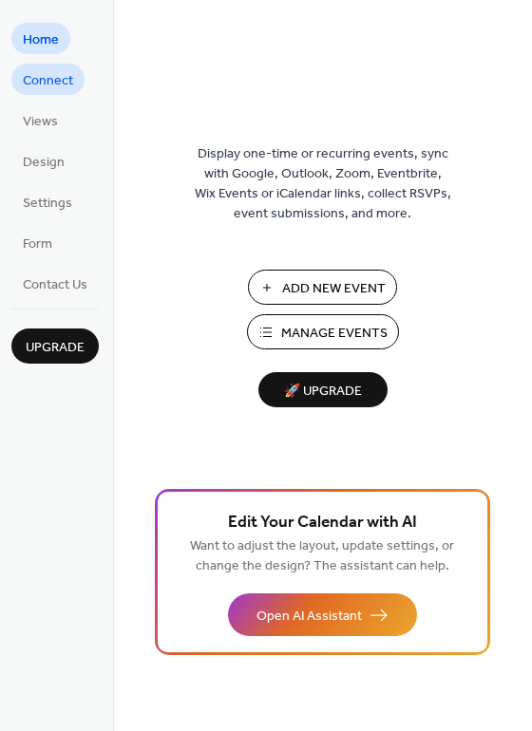
click at [61, 80] on span "Connect" at bounding box center [48, 81] width 50 height 20
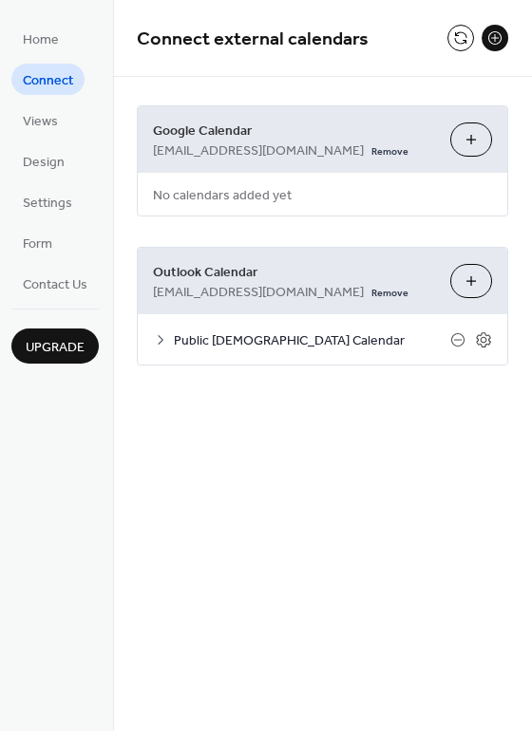
click at [262, 346] on span "Public [DEMOGRAPHIC_DATA] Calendar" at bounding box center [312, 342] width 276 height 20
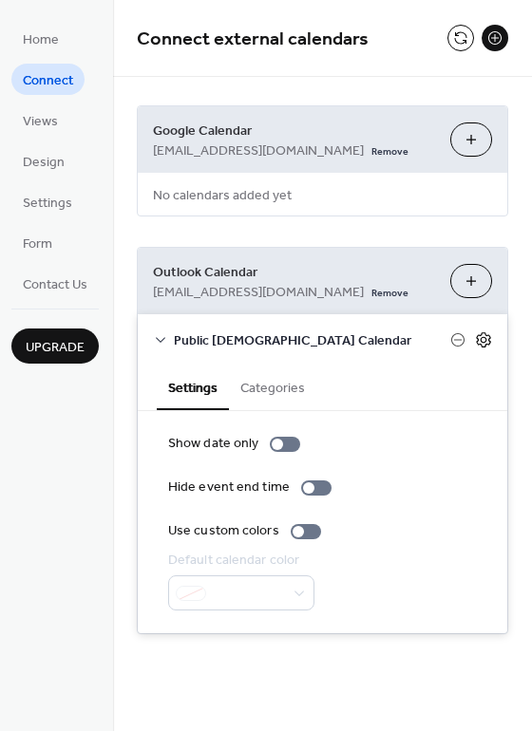
click at [488, 345] on icon at bounding box center [483, 340] width 17 height 17
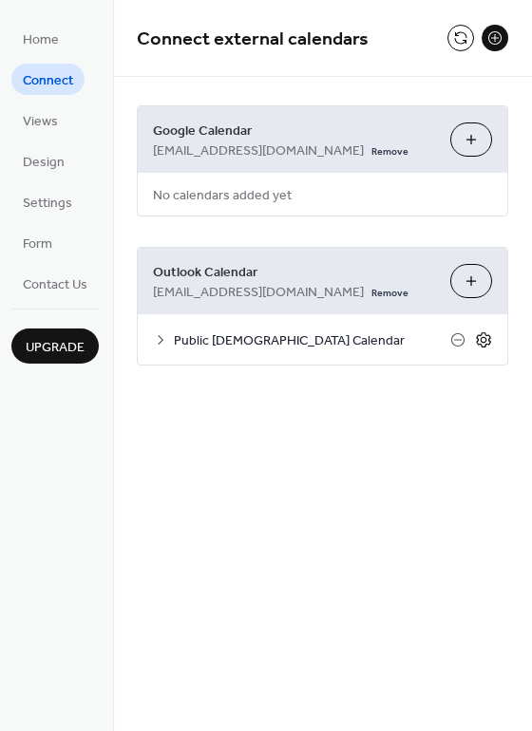
click at [488, 345] on icon at bounding box center [483, 340] width 17 height 17
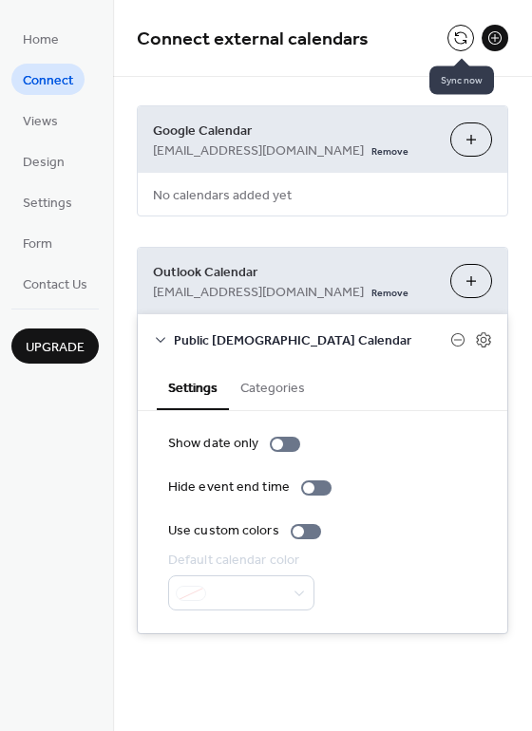
click at [470, 33] on button at bounding box center [460, 38] width 27 height 27
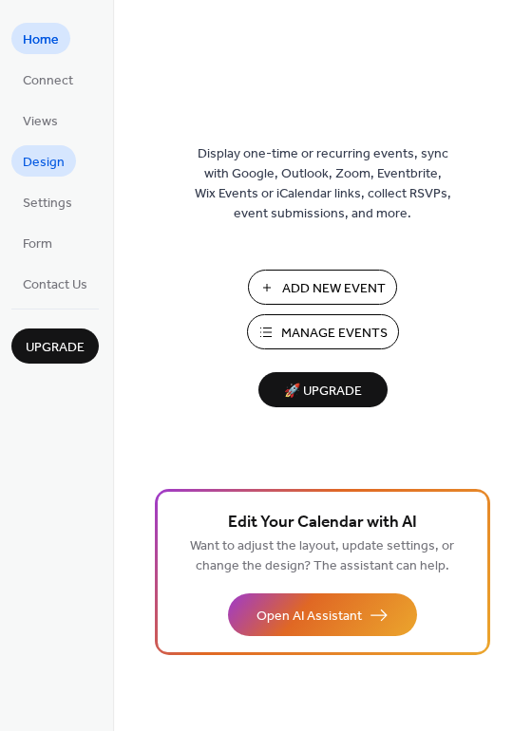
click at [49, 161] on span "Design" at bounding box center [44, 163] width 42 height 20
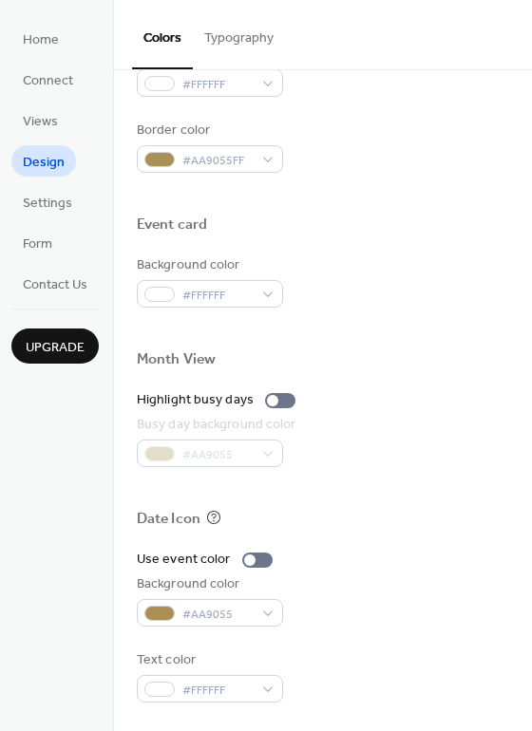
scroll to position [813, 0]
click at [275, 395] on div at bounding box center [280, 400] width 30 height 15
click at [277, 296] on div "#FFFFFF" at bounding box center [210, 294] width 146 height 28
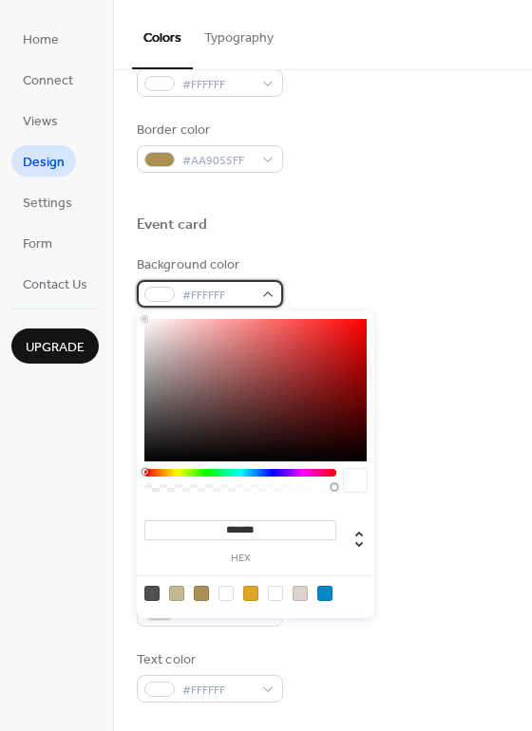
click at [277, 296] on div "#FFFFFF" at bounding box center [210, 294] width 146 height 28
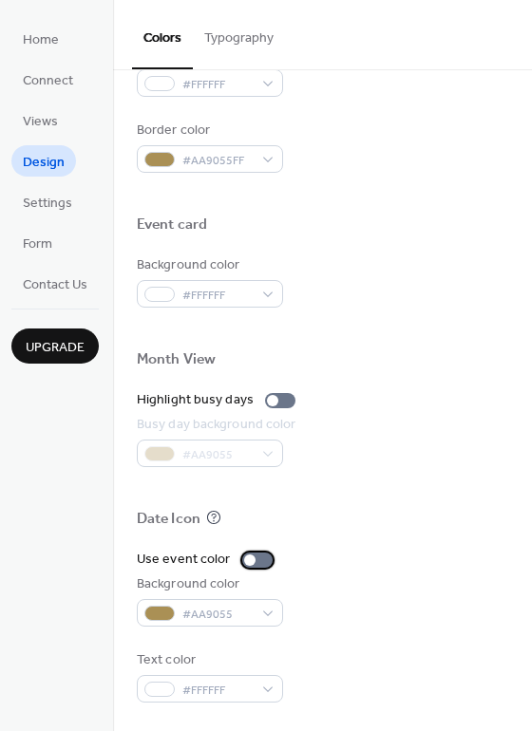
click at [250, 556] on div at bounding box center [249, 560] width 11 height 11
click at [266, 614] on div "#AA9055" at bounding box center [210, 613] width 146 height 28
click at [259, 558] on div at bounding box center [264, 560] width 11 height 11
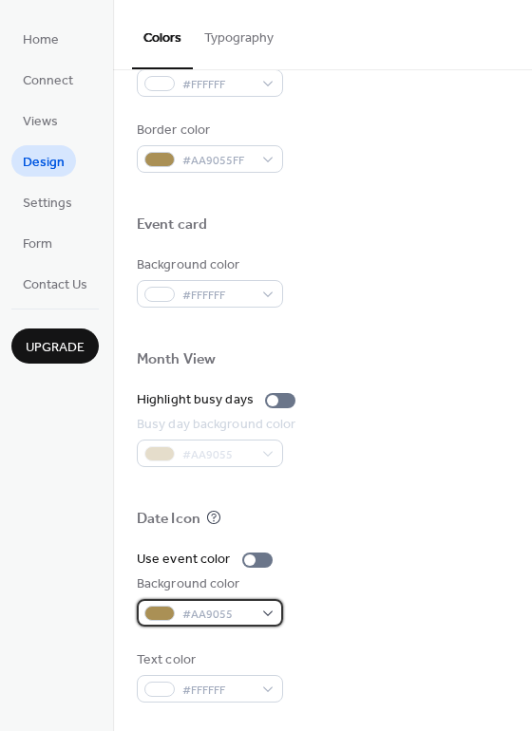
click at [235, 623] on span "#AA9055" at bounding box center [217, 615] width 70 height 20
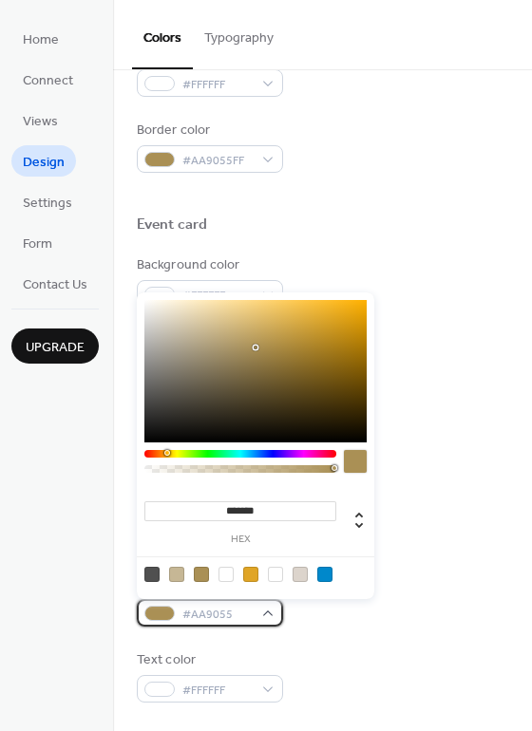
click at [235, 623] on span "#AA9055" at bounding box center [217, 615] width 70 height 20
